Goal: Contribute content: Contribute content

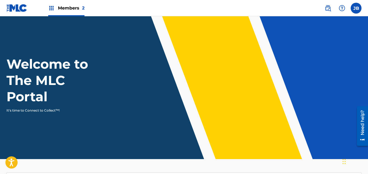
click at [356, 9] on label at bounding box center [356, 8] width 11 height 11
click at [356, 8] on input "[PERSON_NAME] [EMAIL_ADDRESS][DOMAIN_NAME] Profile Log out" at bounding box center [356, 8] width 0 height 0
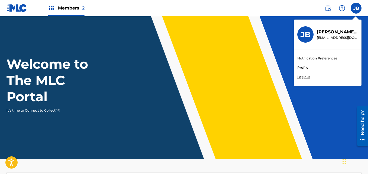
click at [317, 119] on header "Welcome to The MLC Portal It's time to Connect to Collect™!" at bounding box center [184, 87] width 368 height 142
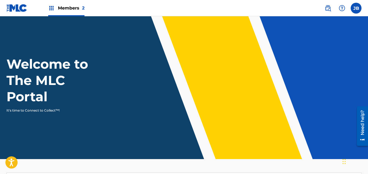
click at [355, 11] on label at bounding box center [356, 8] width 11 height 11
click at [356, 8] on input "[PERSON_NAME] [EMAIL_ADDRESS][DOMAIN_NAME] Notification Preferences Profile Log…" at bounding box center [356, 8] width 0 height 0
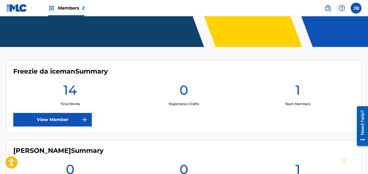
scroll to position [107, 0]
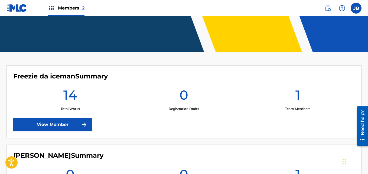
click at [34, 125] on link "View Member" at bounding box center [52, 124] width 79 height 14
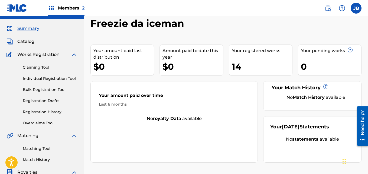
scroll to position [9, 0]
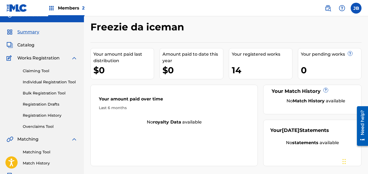
click at [257, 67] on div "14" at bounding box center [262, 70] width 60 height 12
click at [274, 67] on div "14" at bounding box center [262, 70] width 60 height 12
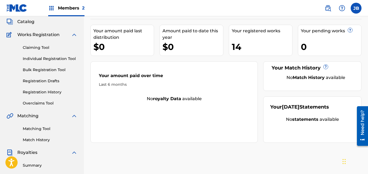
scroll to position [30, 0]
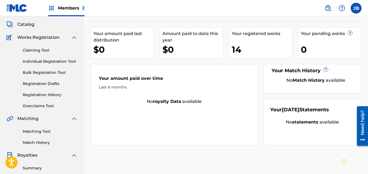
click at [28, 94] on link "Registration History" at bounding box center [50, 95] width 55 height 6
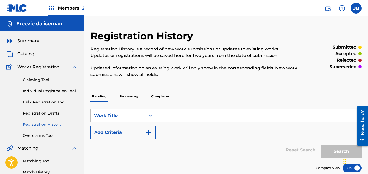
click at [131, 97] on p "Processing" at bounding box center [129, 95] width 22 height 11
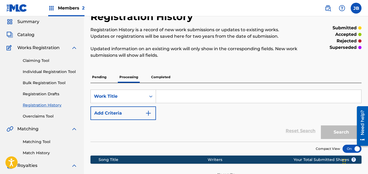
scroll to position [17, 0]
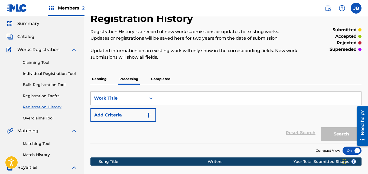
click at [164, 83] on p "Completed" at bounding box center [160, 78] width 22 height 11
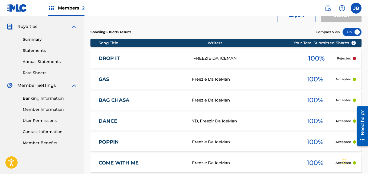
scroll to position [158, 0]
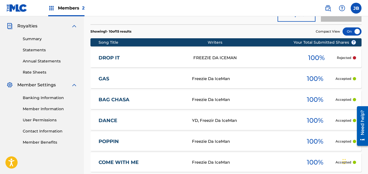
click at [287, 56] on div "FREEZIE DA ICEMAN" at bounding box center [244, 58] width 103 height 6
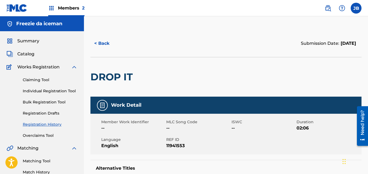
click at [103, 40] on button "< Back" at bounding box center [106, 44] width 32 height 14
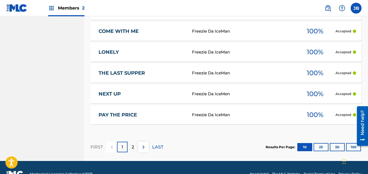
scroll to position [302, 0]
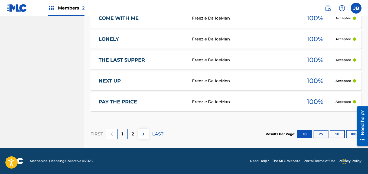
click at [133, 133] on p "2" at bounding box center [133, 133] width 2 height 6
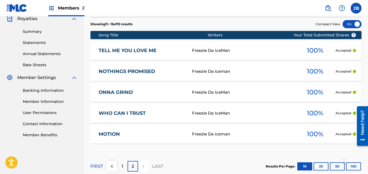
scroll to position [164, 0]
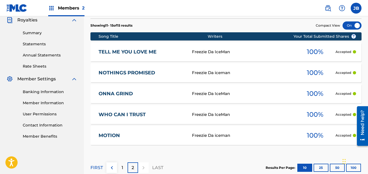
click at [122, 166] on p "1" at bounding box center [123, 167] width 2 height 6
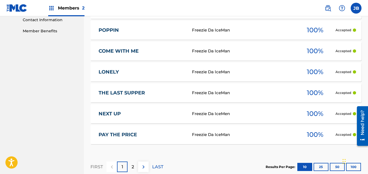
scroll to position [270, 0]
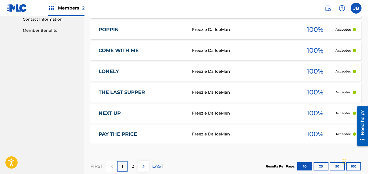
click at [136, 169] on div "2" at bounding box center [133, 166] width 11 height 11
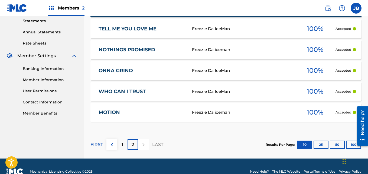
scroll to position [188, 0]
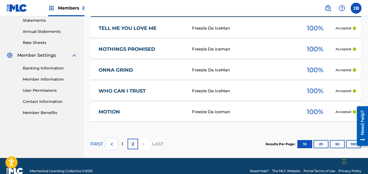
click at [118, 143] on div "1" at bounding box center [122, 143] width 11 height 11
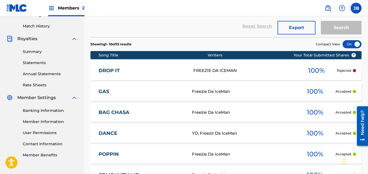
scroll to position [145, 0]
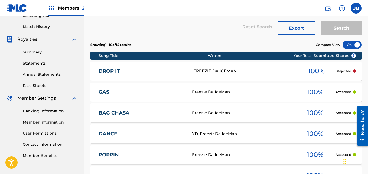
click at [324, 45] on span "Compact View" at bounding box center [328, 44] width 24 height 5
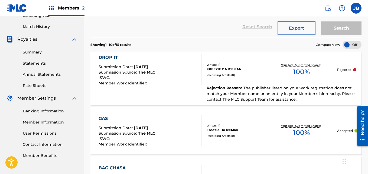
click at [347, 47] on div at bounding box center [351, 45] width 19 height 8
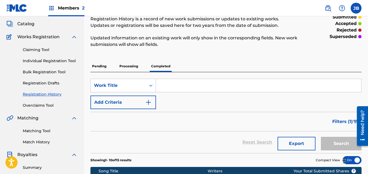
scroll to position [30, 0]
click at [128, 66] on p "Processing" at bounding box center [129, 66] width 22 height 11
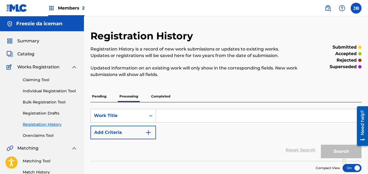
click at [102, 99] on p "Pending" at bounding box center [99, 95] width 18 height 11
click at [31, 55] on span "Catalog" at bounding box center [25, 54] width 17 height 6
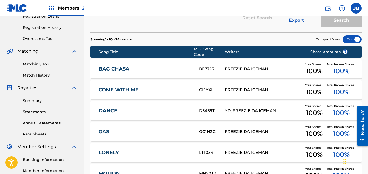
scroll to position [97, 0]
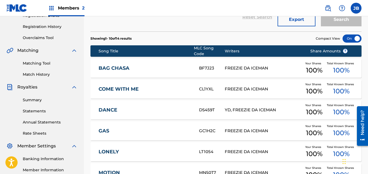
click at [104, 142] on div "LONELY LT1054 FREEZIE DA ICEMAN Your Shares 100 % Total Known Shares 100 %" at bounding box center [225, 151] width 271 height 19
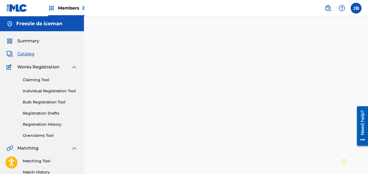
click at [104, 138] on div at bounding box center [226, 170] width 284 height 280
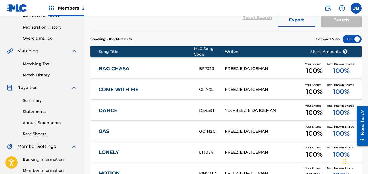
scroll to position [97, 0]
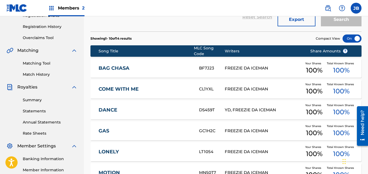
click at [212, 65] on div "BF7J23" at bounding box center [212, 68] width 26 height 6
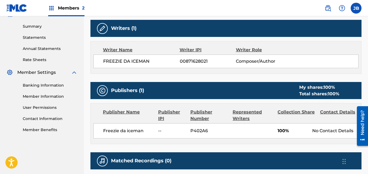
scroll to position [184, 0]
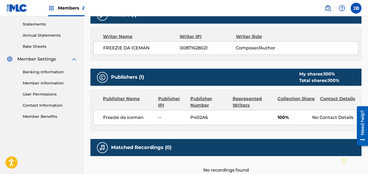
click at [95, 119] on div "Freezie da iceman -- P402A6 100% No Contact Details" at bounding box center [225, 117] width 265 height 15
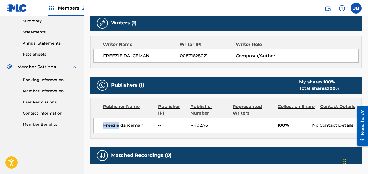
scroll to position [173, 0]
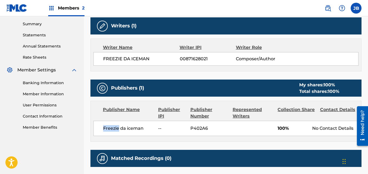
click at [95, 119] on div "Publisher Name Publisher IPI Publisher Number Represented Writers Collection Sh…" at bounding box center [225, 112] width 265 height 13
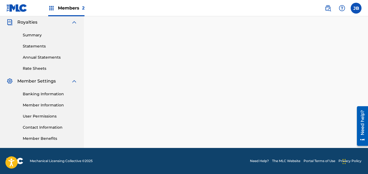
scroll to position [97, 0]
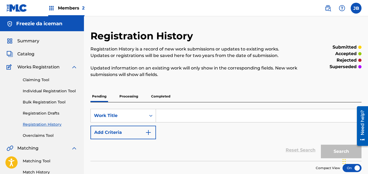
click at [43, 67] on span "Works Registration" at bounding box center [38, 67] width 42 height 6
click at [74, 66] on img at bounding box center [74, 67] width 6 height 6
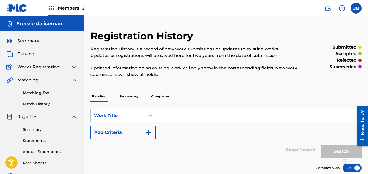
click at [74, 66] on img at bounding box center [74, 67] width 6 height 6
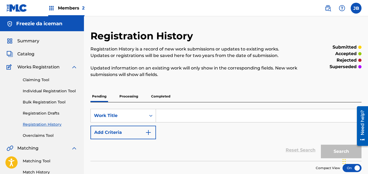
click at [30, 53] on span "Catalog" at bounding box center [25, 54] width 17 height 6
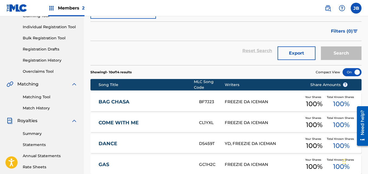
scroll to position [76, 0]
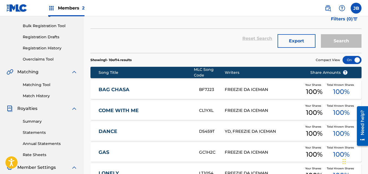
click at [211, 86] on div "BF7J23" at bounding box center [212, 89] width 26 height 6
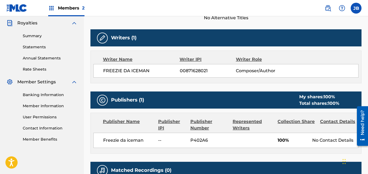
scroll to position [162, 0]
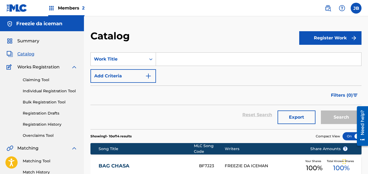
click at [34, 41] on span "Summary" at bounding box center [28, 41] width 22 height 6
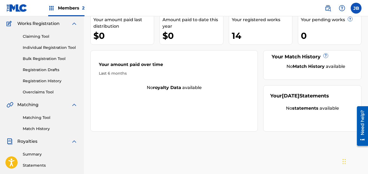
scroll to position [32, 0]
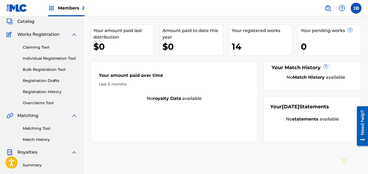
click at [70, 59] on link "Individual Registration Tool" at bounding box center [50, 58] width 55 height 6
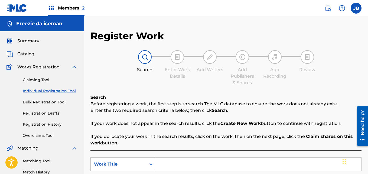
click at [21, 43] on span "Summary" at bounding box center [28, 41] width 22 height 6
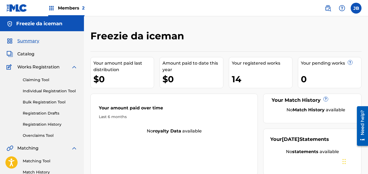
click at [232, 79] on div "14" at bounding box center [262, 79] width 60 height 12
click at [38, 40] on span "Summary" at bounding box center [28, 41] width 22 height 6
click at [81, 8] on span "Members 2" at bounding box center [71, 8] width 27 height 6
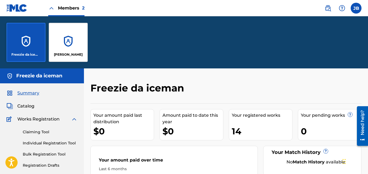
click at [24, 39] on div "Freezie da iceman" at bounding box center [25, 42] width 39 height 39
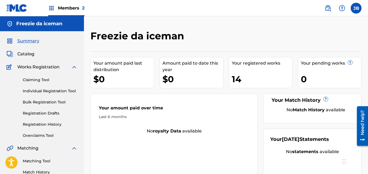
click at [68, 5] on span "Members 2" at bounding box center [71, 8] width 27 height 6
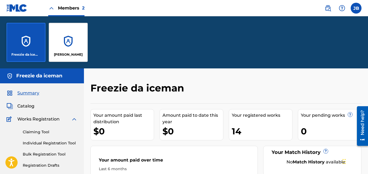
click at [69, 43] on div "[PERSON_NAME]" at bounding box center [68, 42] width 39 height 39
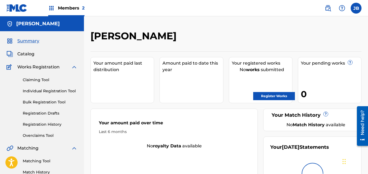
click at [68, 6] on span "Members 2" at bounding box center [71, 8] width 27 height 6
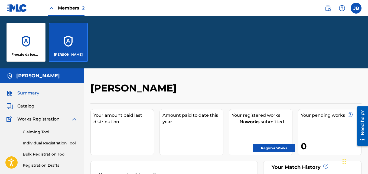
click at [33, 38] on div "Freezie da iceman" at bounding box center [25, 42] width 39 height 39
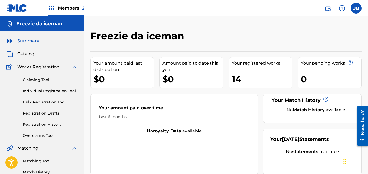
click at [246, 70] on div "Your registered works 14" at bounding box center [261, 72] width 64 height 31
click at [62, 90] on link "Individual Registration Tool" at bounding box center [50, 91] width 55 height 6
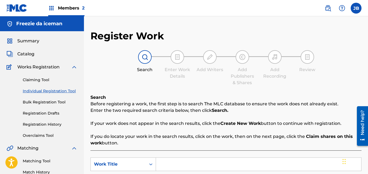
click at [32, 54] on span "Catalog" at bounding box center [25, 54] width 17 height 6
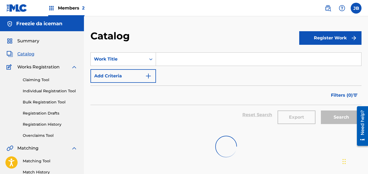
click at [28, 41] on span "Summary" at bounding box center [28, 41] width 22 height 6
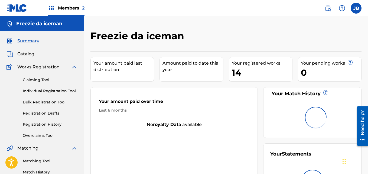
click at [50, 8] on img at bounding box center [51, 8] width 6 height 6
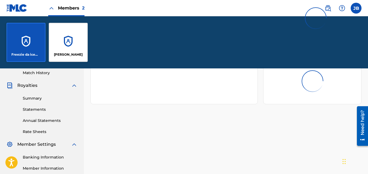
scroll to position [152, 0]
click at [356, 8] on label at bounding box center [356, 8] width 11 height 11
click at [356, 8] on input "[PERSON_NAME] [EMAIL_ADDRESS][DOMAIN_NAME] Notification Preferences Profile Log…" at bounding box center [356, 8] width 0 height 0
drag, startPoint x: 306, startPoint y: 67, endPoint x: 353, endPoint y: 11, distance: 72.6
drag, startPoint x: 353, startPoint y: 11, endPoint x: 356, endPoint y: 7, distance: 4.5
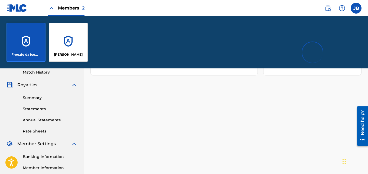
click at [356, 7] on label at bounding box center [356, 8] width 11 height 11
click at [356, 8] on input "[PERSON_NAME] [EMAIL_ADDRESS][DOMAIN_NAME] Notification Preferences Profile Log…" at bounding box center [356, 8] width 0 height 0
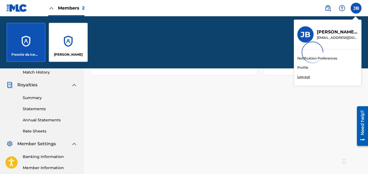
click at [306, 67] on div at bounding box center [312, 52] width 84 height 35
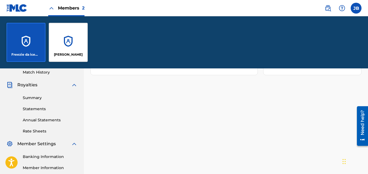
scroll to position [162, 0]
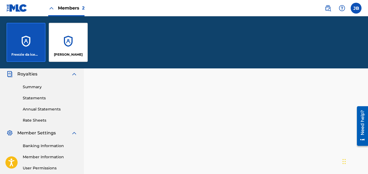
click at [359, 9] on label at bounding box center [356, 8] width 11 height 11
click at [356, 8] on input "[PERSON_NAME] [EMAIL_ADDRESS][DOMAIN_NAME] Notification Preferences Profile Log…" at bounding box center [356, 8] width 0 height 0
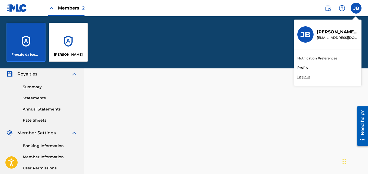
click at [305, 69] on div "Members 2 JB [PERSON_NAME] [EMAIL_ADDRESS][DOMAIN_NAME] Notification Preference…" at bounding box center [184, 32] width 368 height 388
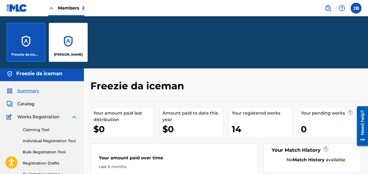
scroll to position [0, 0]
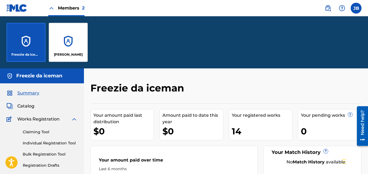
click at [360, 9] on label at bounding box center [356, 8] width 11 height 11
click at [356, 8] on input "[PERSON_NAME] [EMAIL_ADDRESS][DOMAIN_NAME] Notification Preferences Profile Log…" at bounding box center [356, 8] width 0 height 0
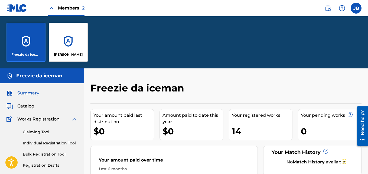
drag, startPoint x: 35, startPoint y: 93, endPoint x: 28, endPoint y: 93, distance: 7.0
click at [28, 93] on span "Summary" at bounding box center [28, 93] width 22 height 6
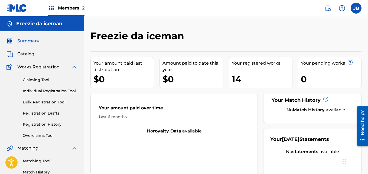
click at [357, 9] on label at bounding box center [356, 8] width 11 height 11
click at [356, 8] on input "[PERSON_NAME] [EMAIL_ADDRESS][DOMAIN_NAME] Notification Preferences Profile Log…" at bounding box center [356, 8] width 0 height 0
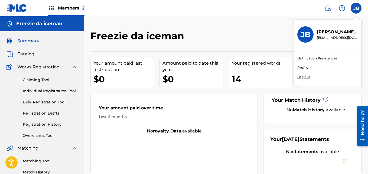
click at [335, 35] on div "Members 2 JB [PERSON_NAME] [EMAIL_ADDRESS][DOMAIN_NAME] Notification Preference…" at bounding box center [184, 168] width 368 height 336
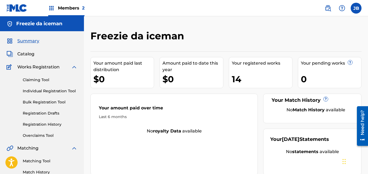
click at [359, 6] on label at bounding box center [356, 8] width 11 height 11
click at [356, 8] on input "[PERSON_NAME] [EMAIL_ADDRESS][DOMAIN_NAME] Notification Preferences Profile Log…" at bounding box center [356, 8] width 0 height 0
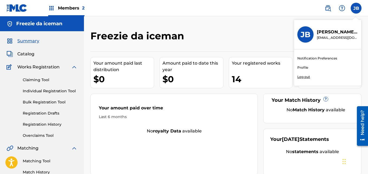
click at [305, 67] on div "Members 2 JB [PERSON_NAME] [EMAIL_ADDRESS][DOMAIN_NAME] Notification Preference…" at bounding box center [184, 168] width 368 height 336
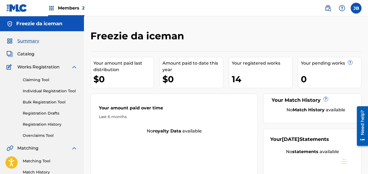
click at [359, 11] on label at bounding box center [356, 8] width 11 height 11
click at [356, 8] on input "[PERSON_NAME] [EMAIL_ADDRESS][DOMAIN_NAME] Notification Preferences Profile Log…" at bounding box center [356, 8] width 0 height 0
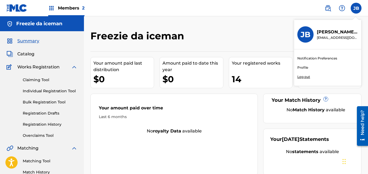
click at [326, 59] on div "Members 2 JB [PERSON_NAME] [EMAIL_ADDRESS][DOMAIN_NAME] Notification Preference…" at bounding box center [184, 168] width 368 height 336
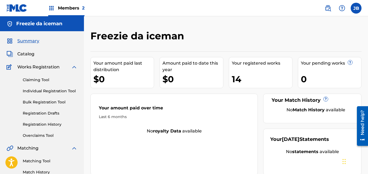
click at [33, 54] on span "Catalog" at bounding box center [25, 54] width 17 height 6
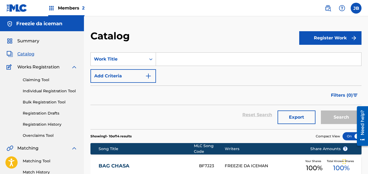
drag, startPoint x: 367, startPoint y: 40, endPoint x: 365, endPoint y: 51, distance: 12.2
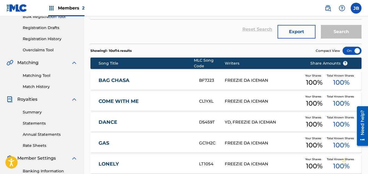
scroll to position [94, 0]
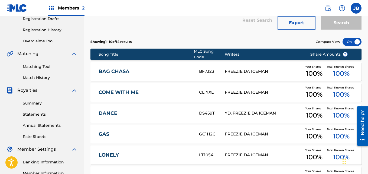
click at [210, 68] on div "BF7J23" at bounding box center [212, 71] width 26 height 6
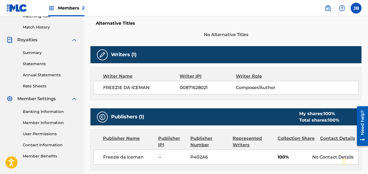
scroll to position [157, 0]
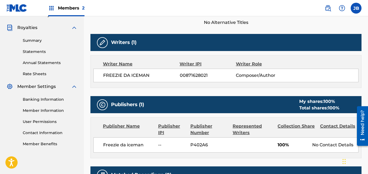
click at [310, 105] on div "Total shares: 100 %" at bounding box center [319, 107] width 40 height 6
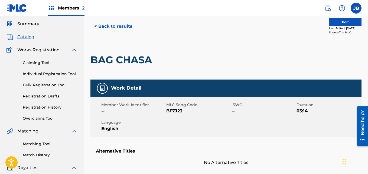
scroll to position [11, 0]
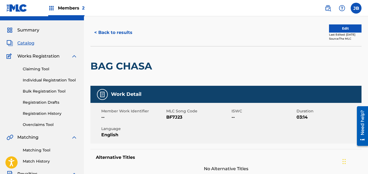
click at [339, 30] on button "Edit" at bounding box center [345, 28] width 32 height 8
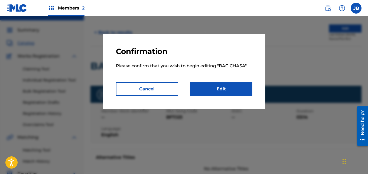
click at [222, 90] on link "Edit" at bounding box center [221, 89] width 62 height 14
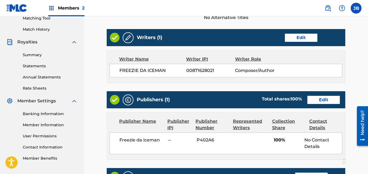
scroll to position [144, 0]
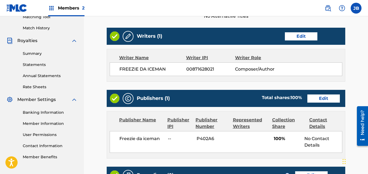
click at [319, 100] on link "Edit" at bounding box center [323, 98] width 32 height 8
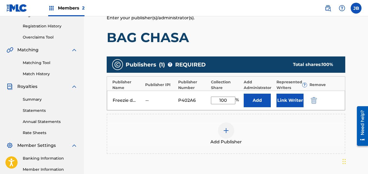
scroll to position [99, 0]
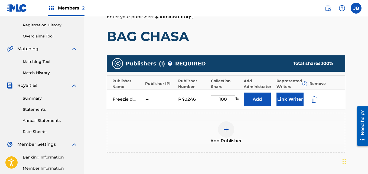
drag, startPoint x: 369, startPoint y: 78, endPoint x: 2, endPoint y: 24, distance: 370.3
click at [315, 97] on img "submit" at bounding box center [314, 99] width 6 height 6
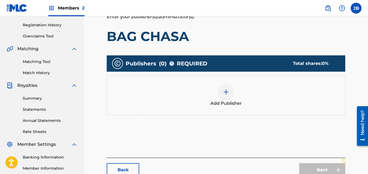
click at [227, 91] on img at bounding box center [226, 92] width 6 height 6
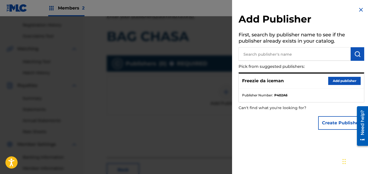
click at [336, 119] on button "Create Publisher" at bounding box center [341, 123] width 46 height 14
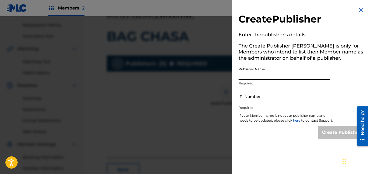
drag, startPoint x: 297, startPoint y: 76, endPoint x: 251, endPoint y: 74, distance: 45.8
click at [251, 74] on input "Publisher Name" at bounding box center [283, 71] width 91 height 15
type input "ks publishing house"
click at [248, 93] on input "IPI Number" at bounding box center [283, 96] width 91 height 15
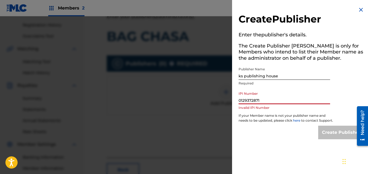
type input "01293728715"
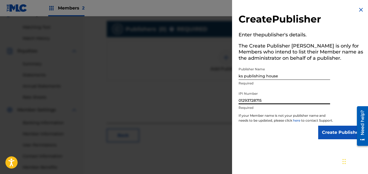
scroll to position [134, 0]
click at [340, 138] on input "Create Publisher" at bounding box center [341, 132] width 46 height 14
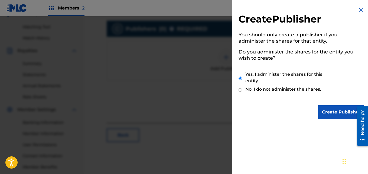
click at [336, 110] on input "Create Publisher" at bounding box center [341, 112] width 46 height 14
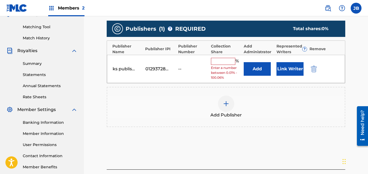
click at [215, 64] on input "text" at bounding box center [223, 61] width 24 height 7
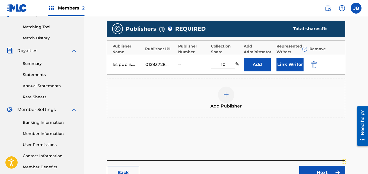
type input "100"
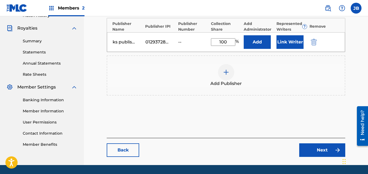
scroll to position [159, 0]
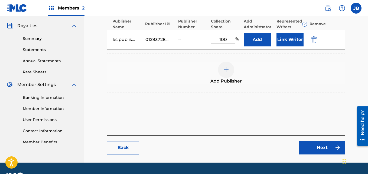
click at [325, 145] on link "Next" at bounding box center [322, 147] width 46 height 14
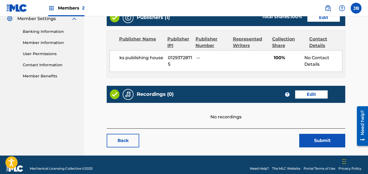
scroll to position [225, 0]
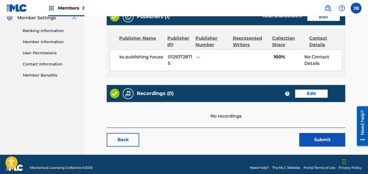
click at [326, 139] on button "Submit" at bounding box center [322, 140] width 46 height 14
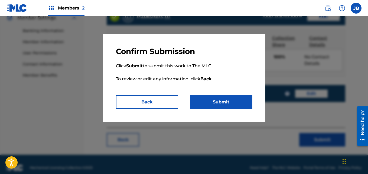
click at [227, 103] on button "Submit" at bounding box center [221, 102] width 62 height 14
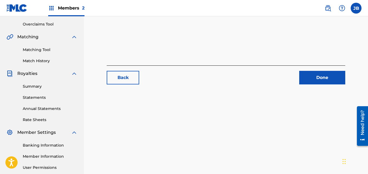
scroll to position [107, 0]
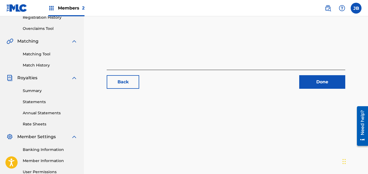
click at [67, 9] on span "Members 2" at bounding box center [71, 8] width 27 height 6
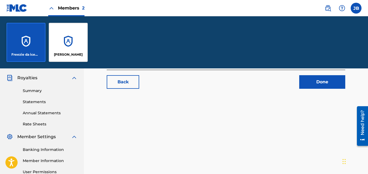
click at [329, 83] on link "Done" at bounding box center [322, 82] width 46 height 14
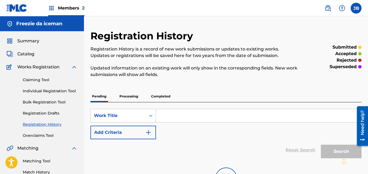
click at [23, 51] on span "Catalog" at bounding box center [25, 54] width 17 height 6
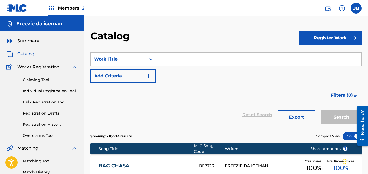
click at [68, 9] on span "Members 2" at bounding box center [71, 8] width 27 height 6
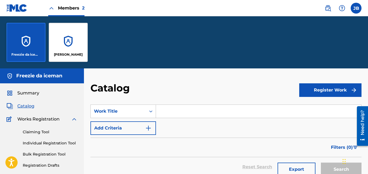
click at [26, 55] on p "Freezie da iceman" at bounding box center [26, 54] width 30 height 5
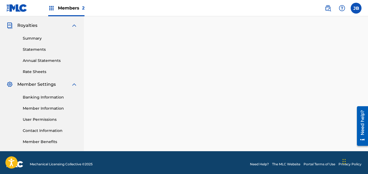
scroll to position [162, 0]
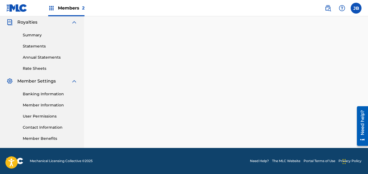
click at [50, 106] on link "Member Information" at bounding box center [50, 105] width 55 height 6
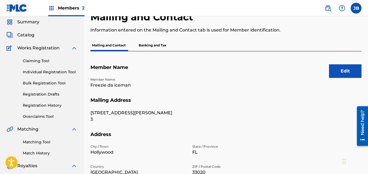
scroll to position [18, 0]
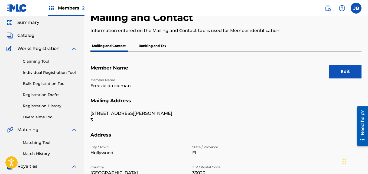
click at [345, 70] on button "Edit" at bounding box center [345, 72] width 32 height 14
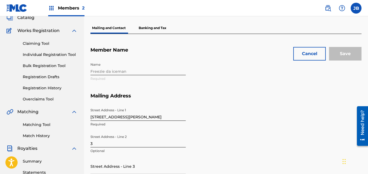
scroll to position [34, 0]
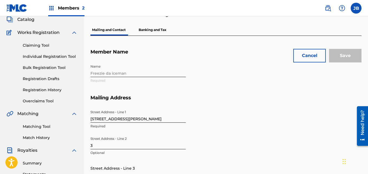
click at [129, 74] on div "Name [PERSON_NAME] Required" at bounding box center [188, 77] width 197 height 33
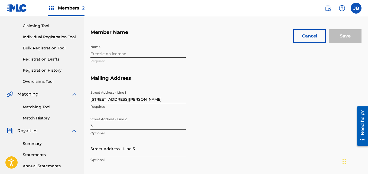
scroll to position [48, 0]
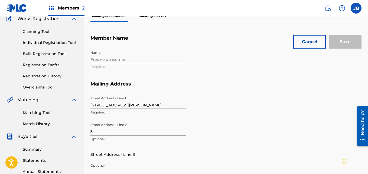
click at [104, 56] on div "Name [PERSON_NAME] Required" at bounding box center [188, 64] width 197 height 33
click at [103, 59] on div "Name [PERSON_NAME] Required" at bounding box center [188, 64] width 197 height 33
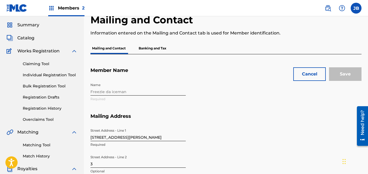
scroll to position [17, 0]
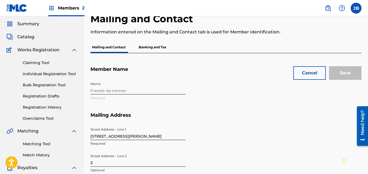
click at [99, 89] on div "Name [PERSON_NAME] Required" at bounding box center [188, 95] width 197 height 33
click at [94, 81] on div "Name [PERSON_NAME] Required" at bounding box center [188, 95] width 197 height 33
click at [101, 90] on div "Name [PERSON_NAME] Required" at bounding box center [188, 95] width 197 height 33
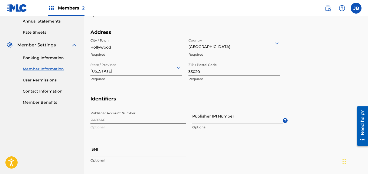
scroll to position [200, 0]
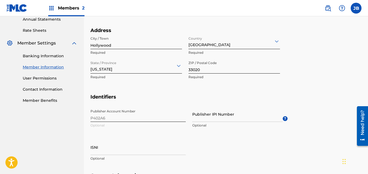
click at [132, 112] on div "Publisher Account Number P402A6 Optional Publisher IPI Number Optional ? ISNI O…" at bounding box center [188, 139] width 197 height 66
click at [208, 119] on input "Publisher IPI Number" at bounding box center [237, 113] width 90 height 15
type input "01293728715"
click at [108, 126] on div "Publisher Account Number P402A6 Optional Publisher IPI Number 01293728715 Optio…" at bounding box center [188, 139] width 197 height 66
click at [133, 118] on div "Publisher Account Number P402A6 Optional Publisher IPI Number 01293728715 Optio…" at bounding box center [188, 139] width 197 height 66
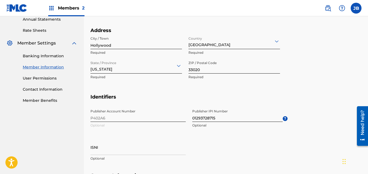
click at [121, 119] on div "Publisher Account Number P402A6 Optional Publisher IPI Number 01293728715 Optio…" at bounding box center [188, 139] width 197 height 66
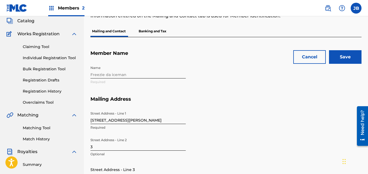
scroll to position [32, 0]
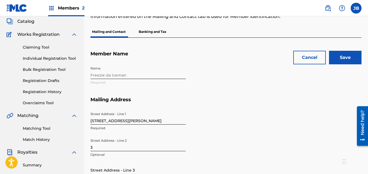
click at [130, 72] on div "Name [PERSON_NAME] Required" at bounding box center [188, 79] width 197 height 33
click at [132, 76] on div "Name [PERSON_NAME] Required" at bounding box center [188, 79] width 197 height 33
click at [318, 136] on section "Mailing Address Street Address - Line 1 [GEOGRAPHIC_DATA][PERSON_NAME] Address …" at bounding box center [225, 145] width 271 height 99
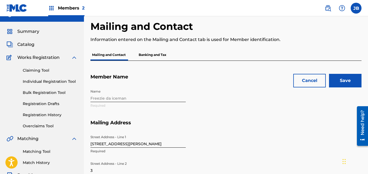
scroll to position [10, 0]
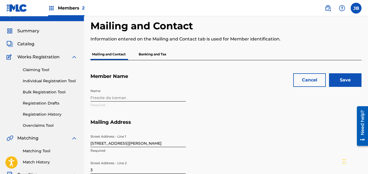
click at [344, 80] on input "Save" at bounding box center [345, 80] width 32 height 14
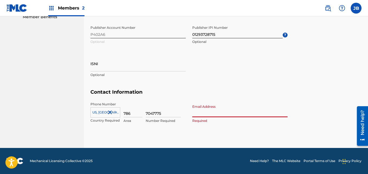
click at [214, 113] on input "Email Address" at bounding box center [239, 109] width 95 height 15
type input "[EMAIL_ADDRESS][DOMAIN_NAME]"
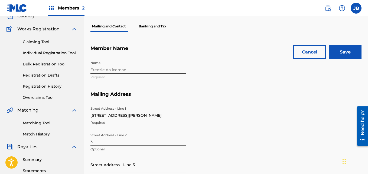
scroll to position [37, 0]
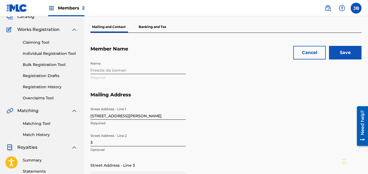
click at [124, 67] on div "Name [PERSON_NAME] Required" at bounding box center [188, 74] width 197 height 33
click at [94, 68] on div "Name [PERSON_NAME] Required" at bounding box center [188, 74] width 197 height 33
click at [107, 73] on div "Name [PERSON_NAME] Required" at bounding box center [188, 74] width 197 height 33
click at [139, 75] on div "Name [PERSON_NAME] Required" at bounding box center [188, 74] width 197 height 33
click at [143, 75] on div "Name [PERSON_NAME] Required" at bounding box center [188, 74] width 197 height 33
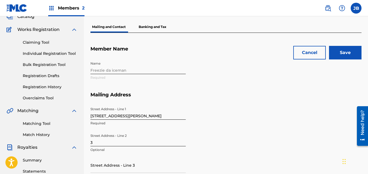
click at [349, 54] on input "Save" at bounding box center [345, 53] width 32 height 14
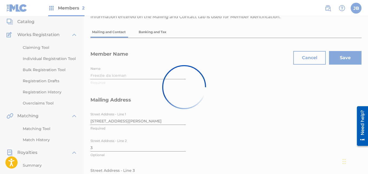
scroll to position [32, 0]
click at [66, 6] on div at bounding box center [184, 87] width 368 height 174
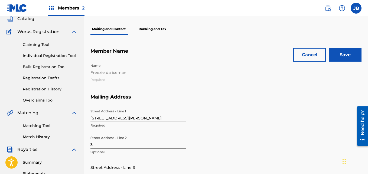
scroll to position [26, 0]
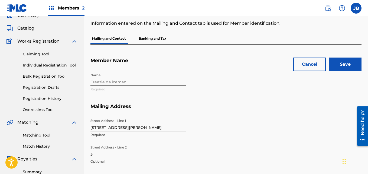
click at [349, 64] on input "Save" at bounding box center [345, 64] width 32 height 14
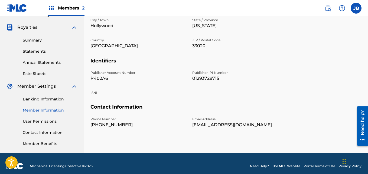
scroll to position [158, 0]
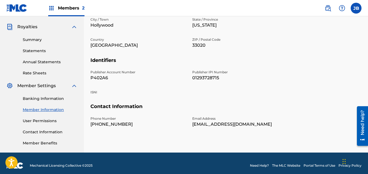
click at [32, 121] on link "User Permissions" at bounding box center [50, 121] width 55 height 6
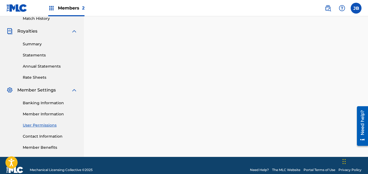
scroll to position [162, 0]
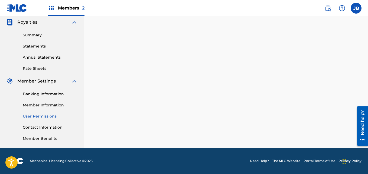
click at [70, 12] on div "Members 2" at bounding box center [66, 8] width 36 height 16
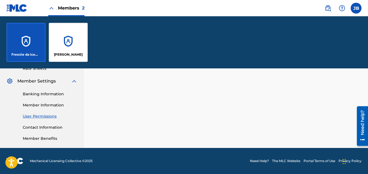
click at [74, 57] on div "[PERSON_NAME]" at bounding box center [68, 42] width 39 height 39
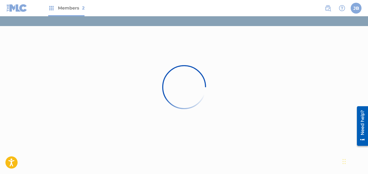
click at [22, 45] on div at bounding box center [184, 87] width 368 height 174
click at [67, 42] on div at bounding box center [184, 87] width 368 height 174
click at [75, 35] on div at bounding box center [184, 87] width 368 height 174
click at [73, 41] on div at bounding box center [184, 87] width 368 height 174
click at [71, 29] on div at bounding box center [184, 87] width 368 height 174
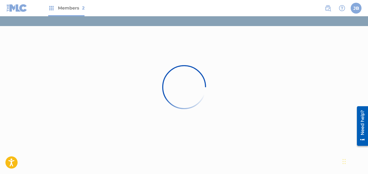
click at [69, 40] on div at bounding box center [184, 87] width 368 height 174
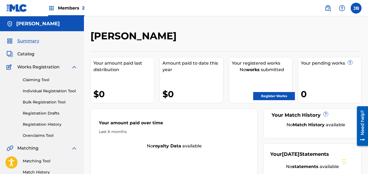
click at [24, 55] on span "Catalog" at bounding box center [25, 54] width 17 height 6
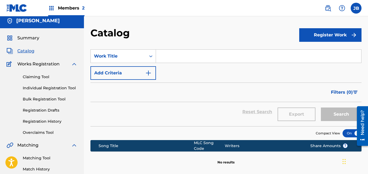
scroll to position [3, 0]
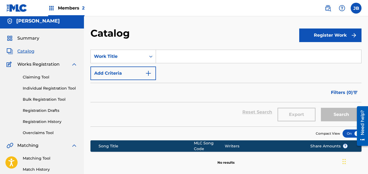
click at [24, 52] on span "Catalog" at bounding box center [25, 51] width 17 height 6
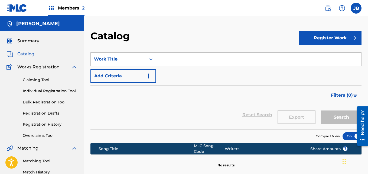
click at [24, 55] on span "Catalog" at bounding box center [25, 54] width 17 height 6
click at [48, 11] on img at bounding box center [51, 8] width 6 height 6
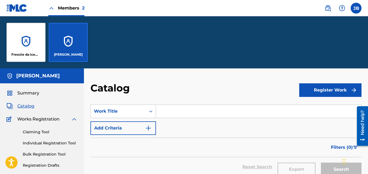
click at [25, 54] on p "Freezie da iceman" at bounding box center [26, 54] width 30 height 5
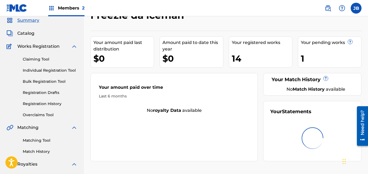
scroll to position [12, 0]
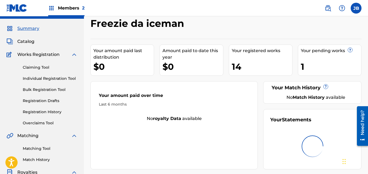
click at [246, 66] on div "14" at bounding box center [262, 66] width 60 height 12
click at [30, 40] on span "Catalog" at bounding box center [25, 41] width 17 height 6
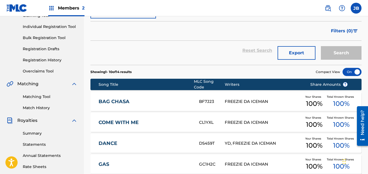
scroll to position [64, 0]
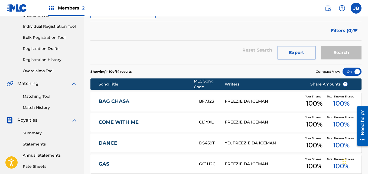
click at [149, 100] on link "BAG CHASA" at bounding box center [145, 101] width 93 height 6
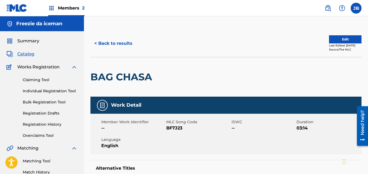
click at [23, 55] on span "Catalog" at bounding box center [25, 54] width 17 height 6
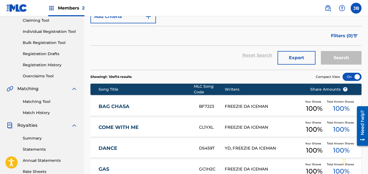
scroll to position [60, 0]
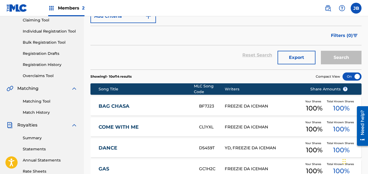
click at [273, 103] on div "FREEZIE DA ICEMAN" at bounding box center [263, 106] width 77 height 6
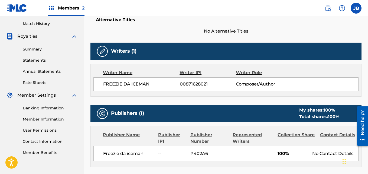
scroll to position [148, 0]
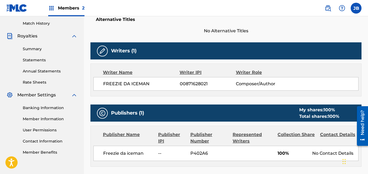
click at [126, 156] on div "Freezie da iceman -- P402A6 100% No Contact Details" at bounding box center [225, 152] width 265 height 15
click at [114, 155] on span "Freezie da iceman" at bounding box center [128, 153] width 51 height 6
click at [126, 156] on div "Freezie da iceman -- P402A6 100% No Contact Details" at bounding box center [225, 152] width 265 height 15
click at [125, 159] on div "Freezie da iceman -- P402A6 100% No Contact Details" at bounding box center [225, 152] width 265 height 15
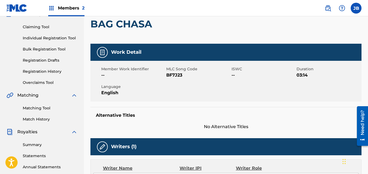
scroll to position [54, 0]
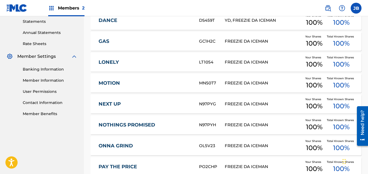
scroll to position [189, 0]
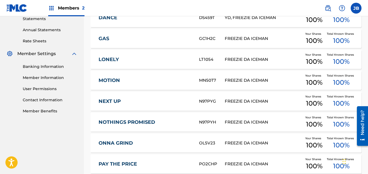
click at [189, 78] on link "MOTION" at bounding box center [145, 80] width 93 height 6
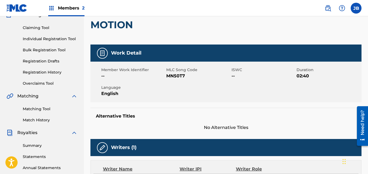
scroll to position [50, 0]
